Goal: Register for event/course

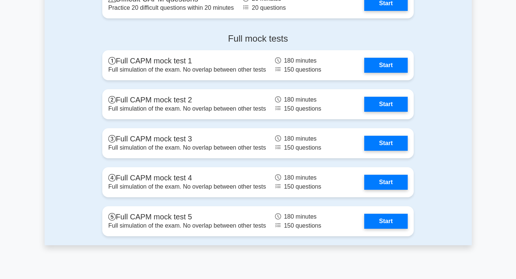
scroll to position [1799, 0]
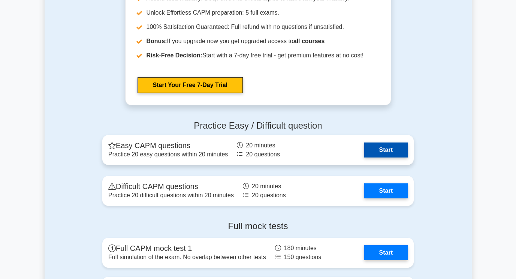
click at [382, 148] on link "Start" at bounding box center [385, 149] width 43 height 15
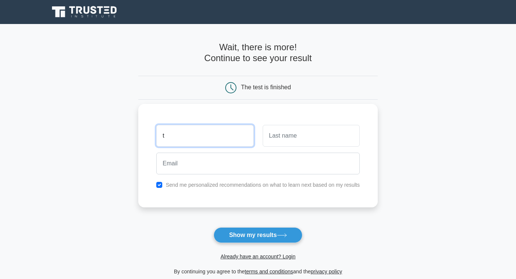
type input "t"
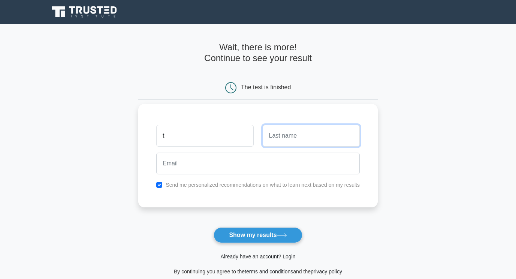
click at [292, 134] on input "text" at bounding box center [311, 136] width 97 height 22
type input "y"
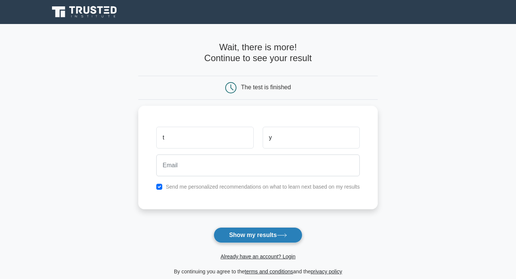
click at [256, 238] on button "Show my results" at bounding box center [258, 235] width 88 height 16
